Goal: Information Seeking & Learning: Compare options

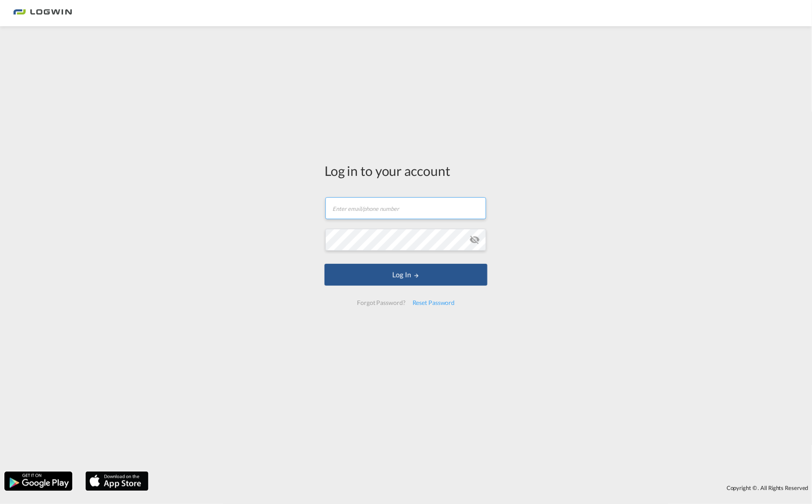
type input "[PERSON_NAME][EMAIL_ADDRESS][PERSON_NAME][DOMAIN_NAME]"
click at [398, 287] on form "[PERSON_NAME][EMAIL_ADDRESS][PERSON_NAME][DOMAIN_NAME] Email field is required …" at bounding box center [405, 252] width 163 height 126
click at [401, 277] on button "Log In" at bounding box center [405, 275] width 163 height 22
